Goal: Transaction & Acquisition: Obtain resource

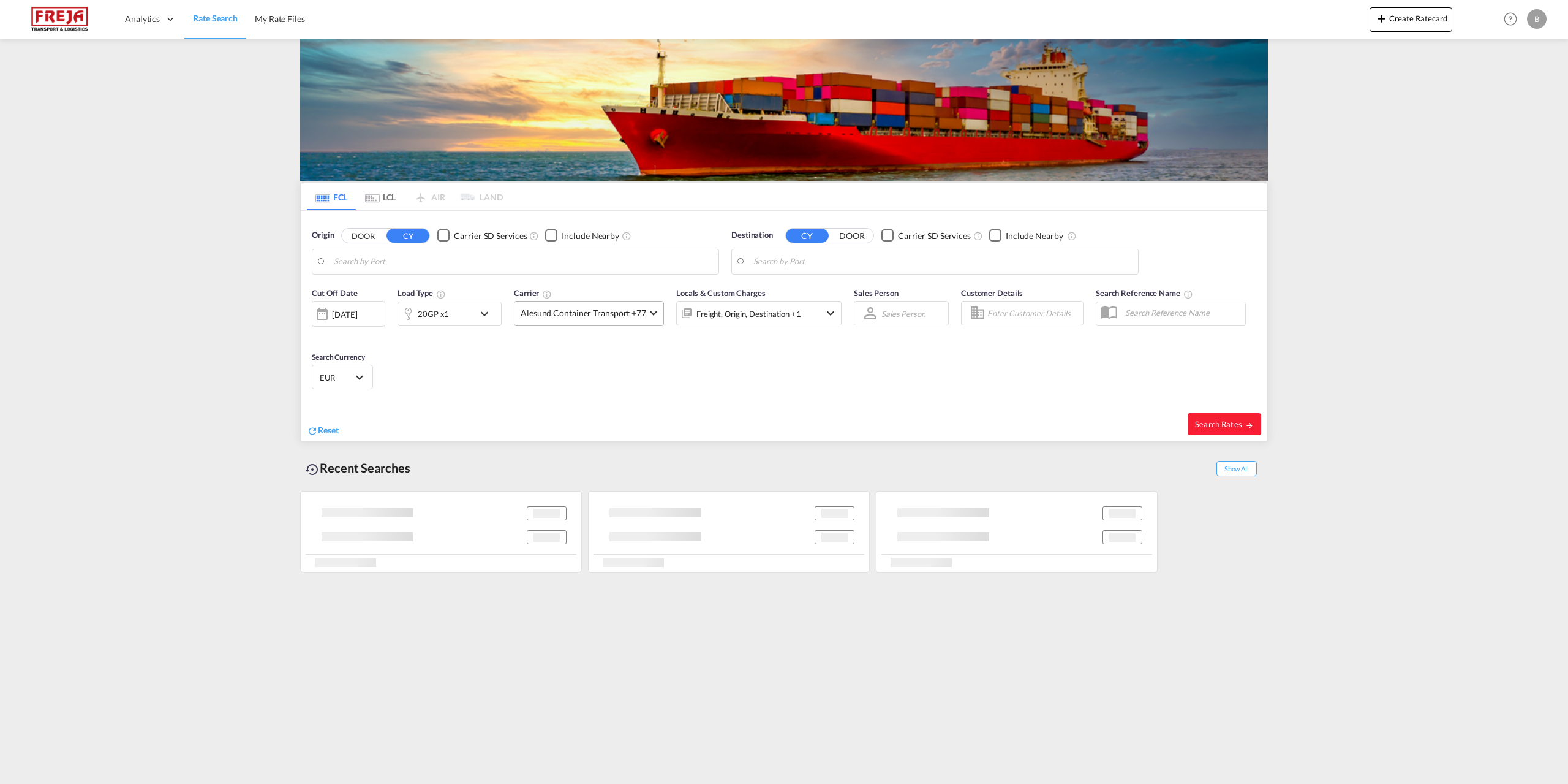
type input "Tuticorin, INTUT"
type input "[GEOGRAPHIC_DATA], [GEOGRAPHIC_DATA]"
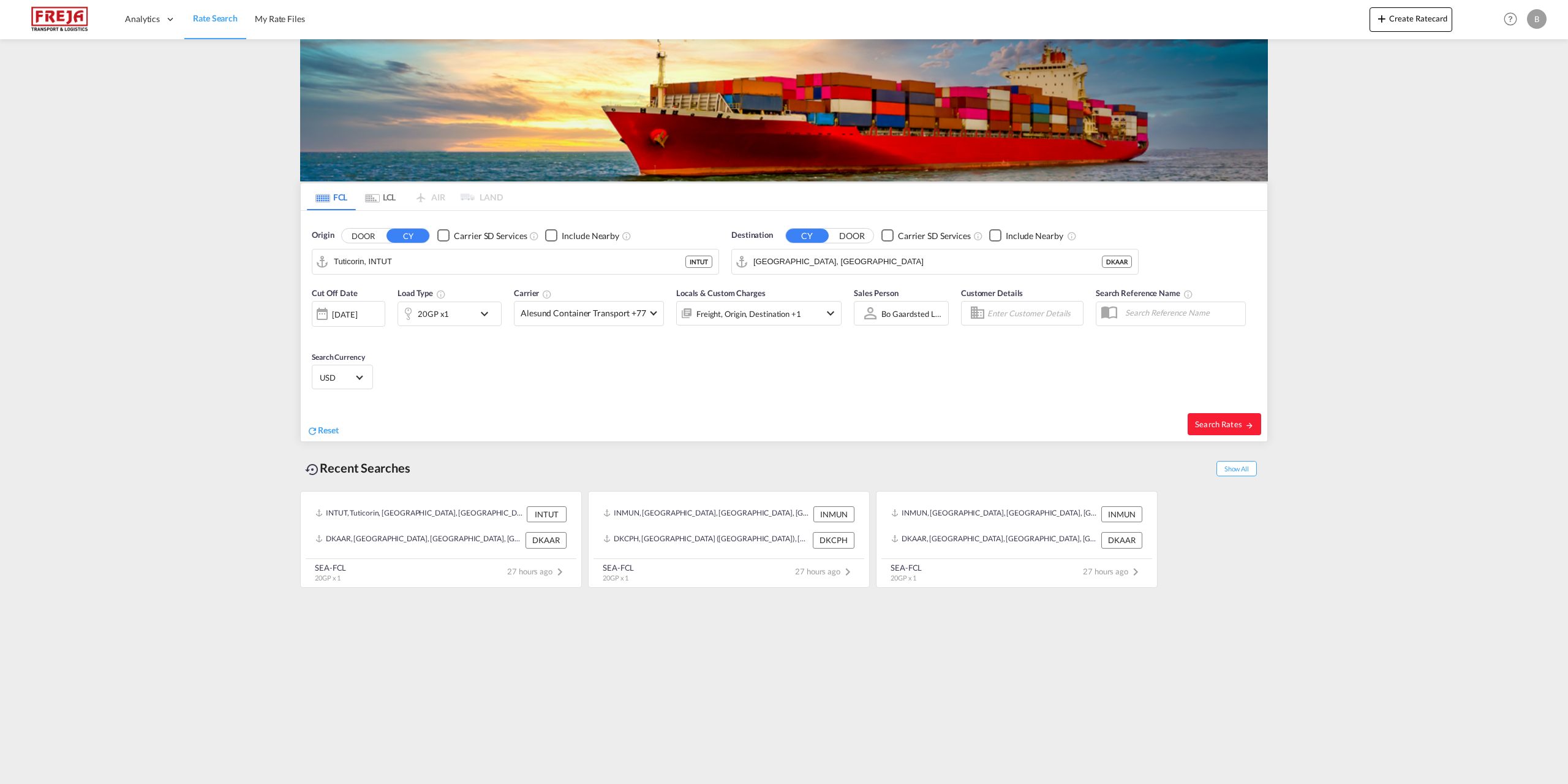
click at [482, 313] on md-icon "icon-chevron-down" at bounding box center [488, 314] width 21 height 14
click at [375, 370] on md-select-value "20GP" at bounding box center [353, 367] width 49 height 21
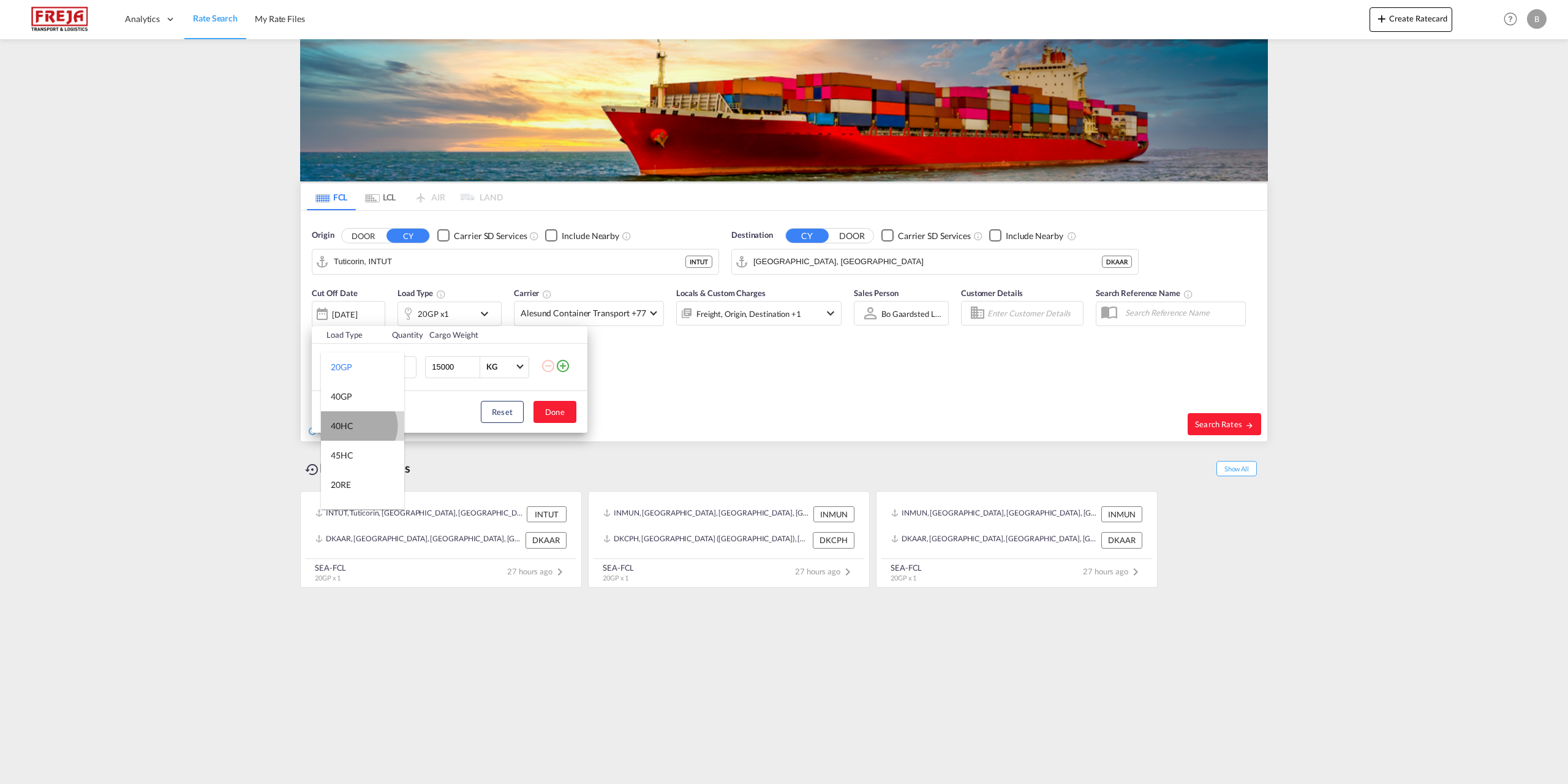
click at [357, 426] on md-option "40HC" at bounding box center [362, 426] width 83 height 30
click at [562, 412] on button "Done" at bounding box center [555, 412] width 43 height 22
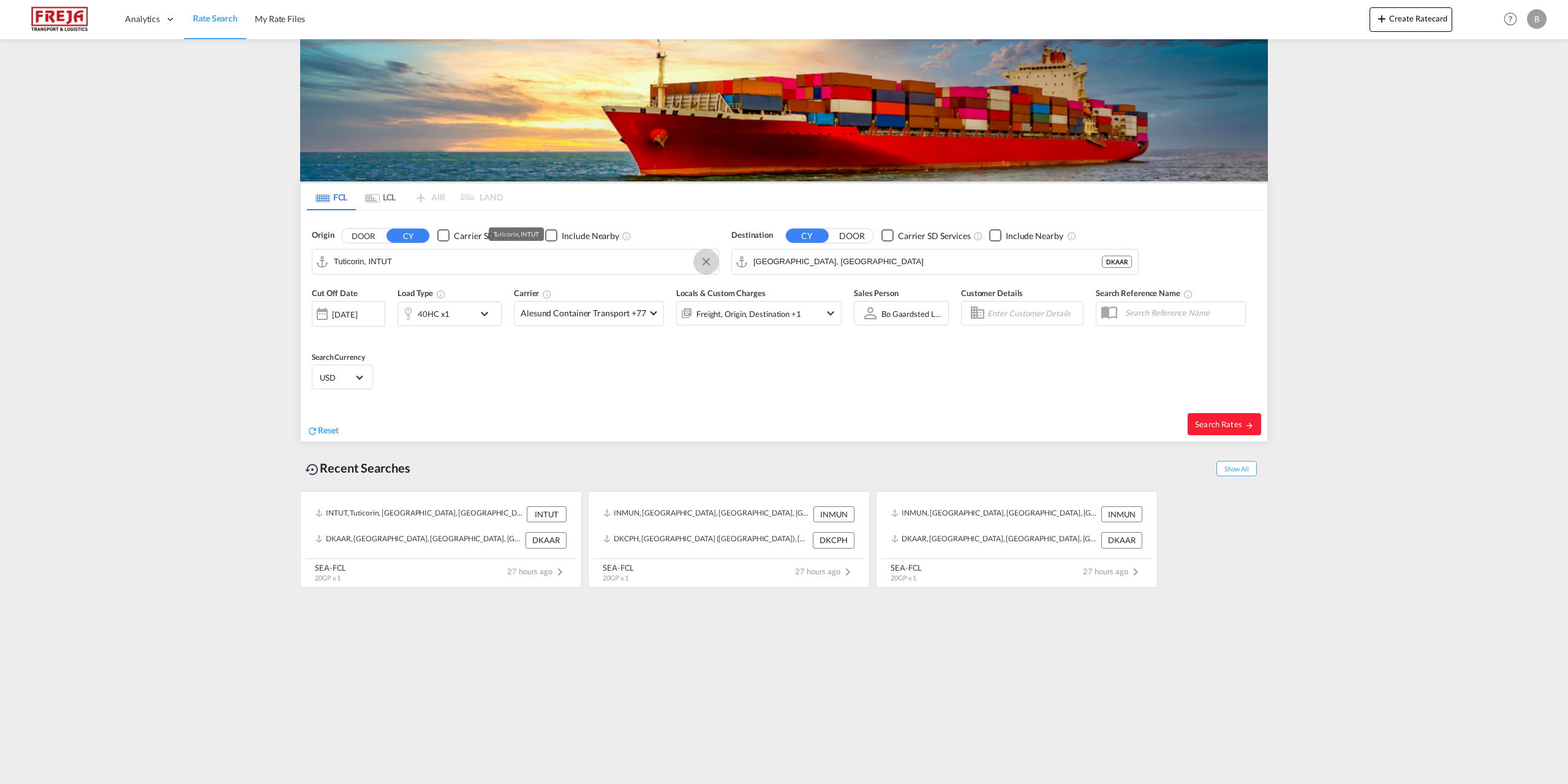
click at [708, 263] on button "Clear Input" at bounding box center [706, 262] width 18 height 18
click at [393, 292] on div "Yantian Pt China CNYTN" at bounding box center [429, 295] width 233 height 37
type input "Yantian Pt, CNYTN"
click at [1103, 262] on input "[GEOGRAPHIC_DATA], [GEOGRAPHIC_DATA]" at bounding box center [942, 262] width 378 height 18
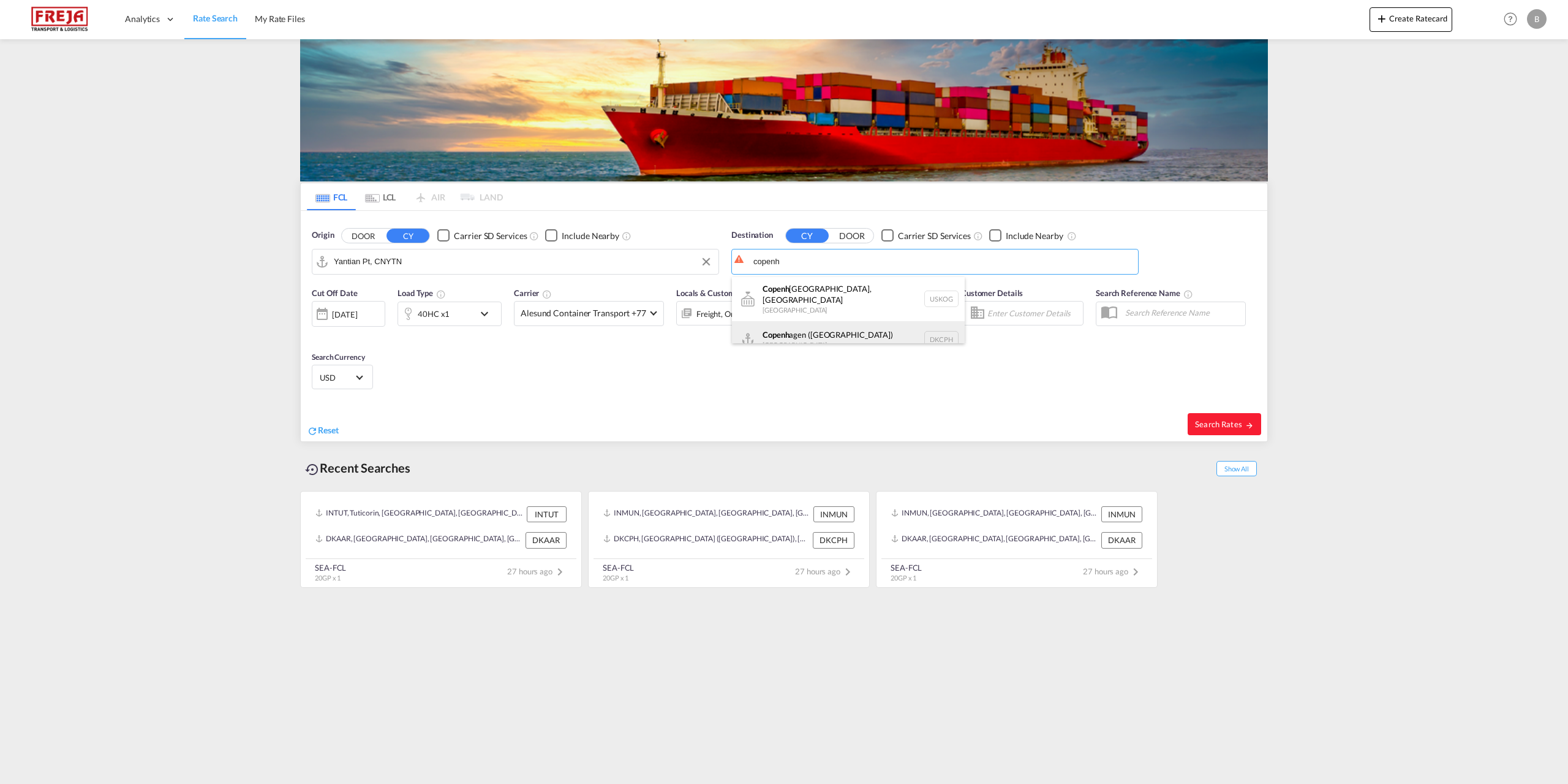
click at [830, 329] on div "Copenh agen ([GEOGRAPHIC_DATA]) [GEOGRAPHIC_DATA] DKCPH" at bounding box center [848, 339] width 233 height 37
type input "[GEOGRAPHIC_DATA] ([GEOGRAPHIC_DATA]), DKCPH"
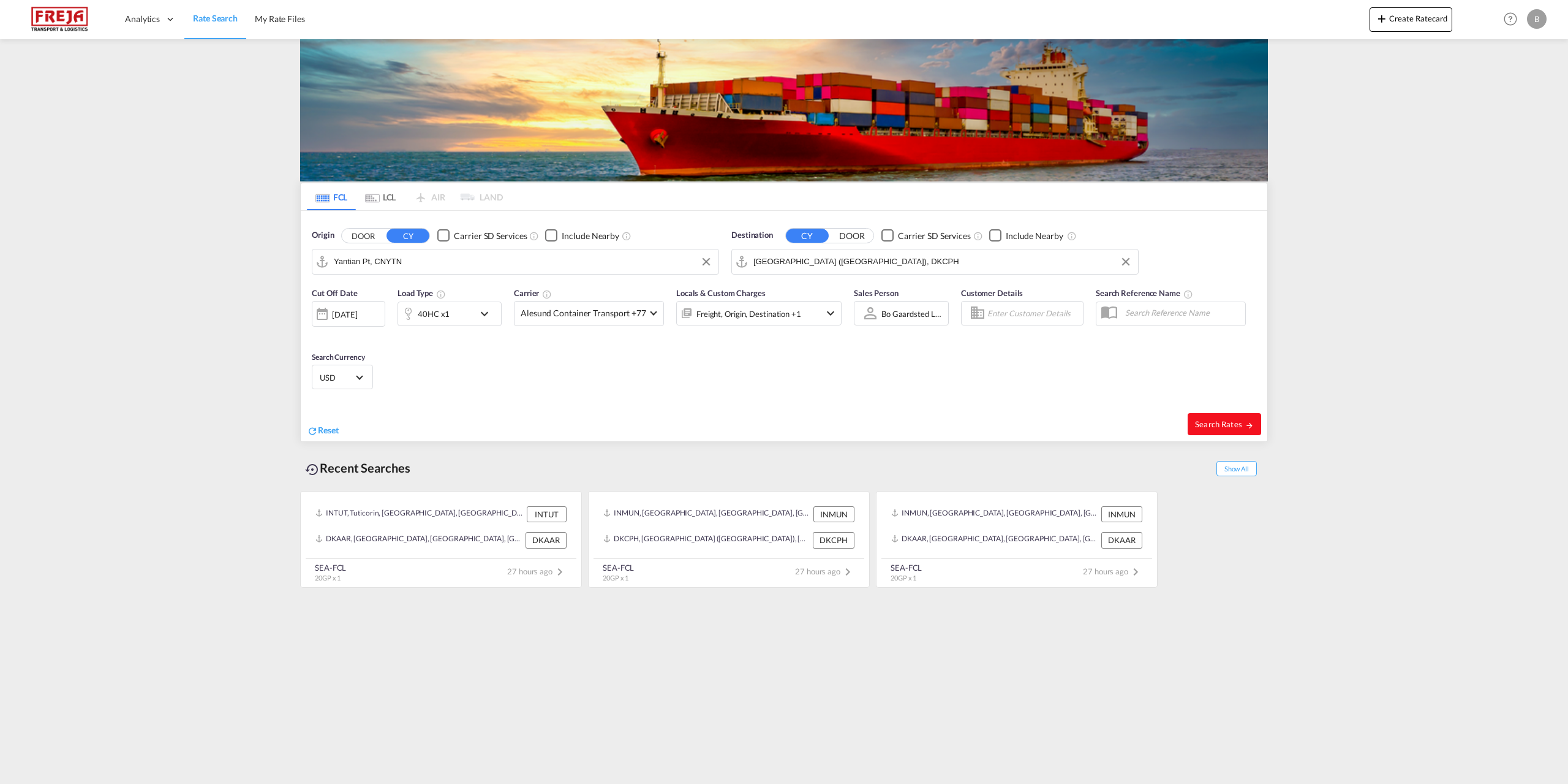
click at [1208, 425] on span "Search Rates" at bounding box center [1224, 424] width 59 height 10
type input "CNYTN to DKCPH / [DATE]"
